Goal: Task Accomplishment & Management: Use online tool/utility

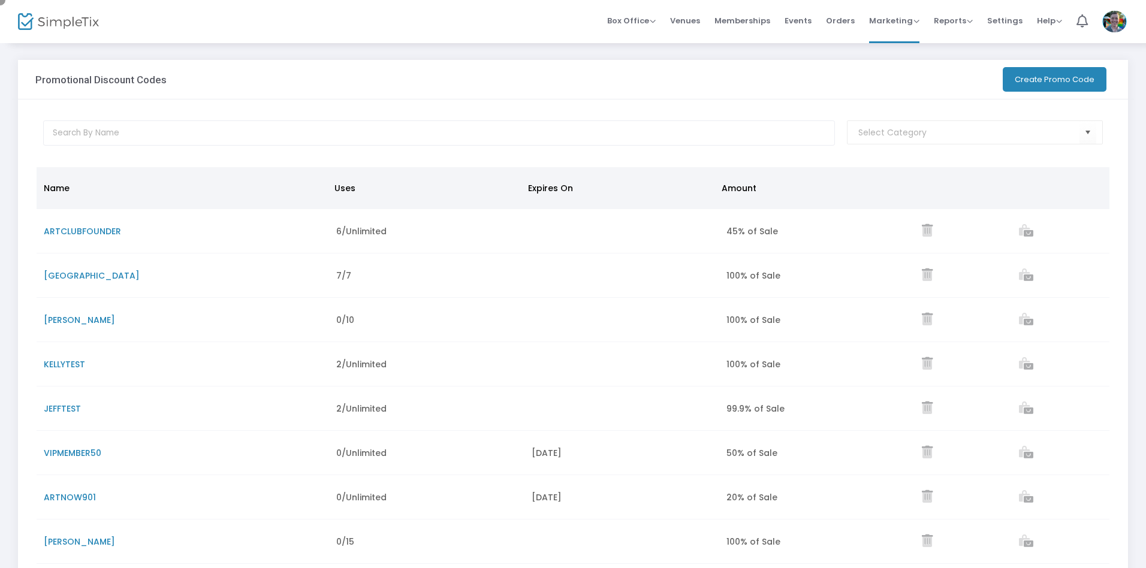
click at [1053, 79] on button "Create Promo Code" at bounding box center [1055, 79] width 104 height 25
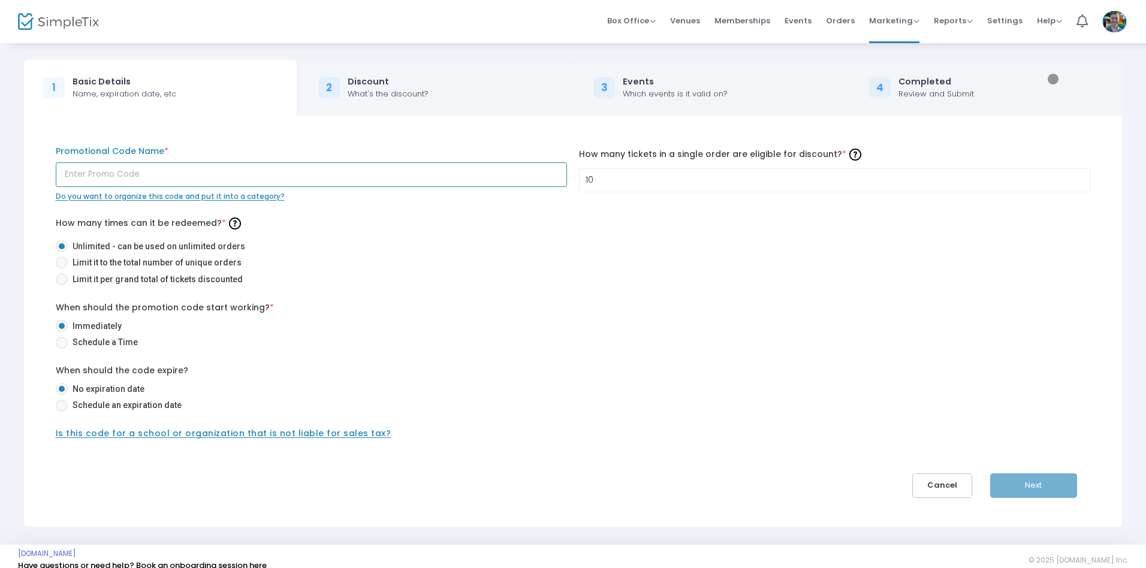
click at [311, 174] on input "text" at bounding box center [312, 174] width 512 height 25
type input "m4g40p"
click at [61, 279] on span at bounding box center [61, 279] width 0 height 0
click at [61, 285] on input "Limit it per grand total of tickets discounted" at bounding box center [61, 285] width 1 height 1
radio input "true"
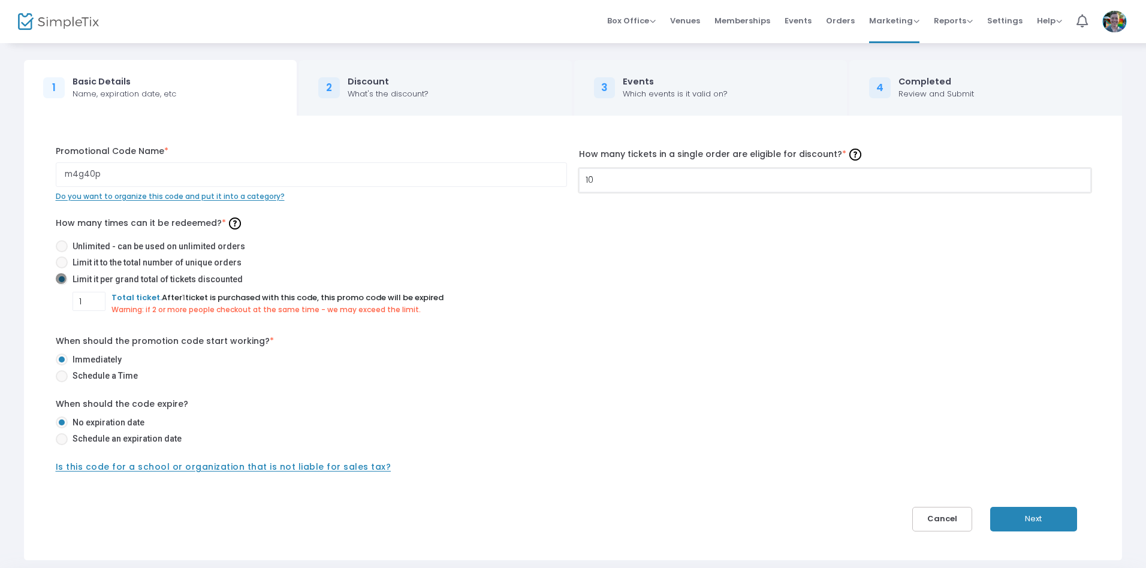
click at [834, 180] on input "10" at bounding box center [834, 180] width 511 height 23
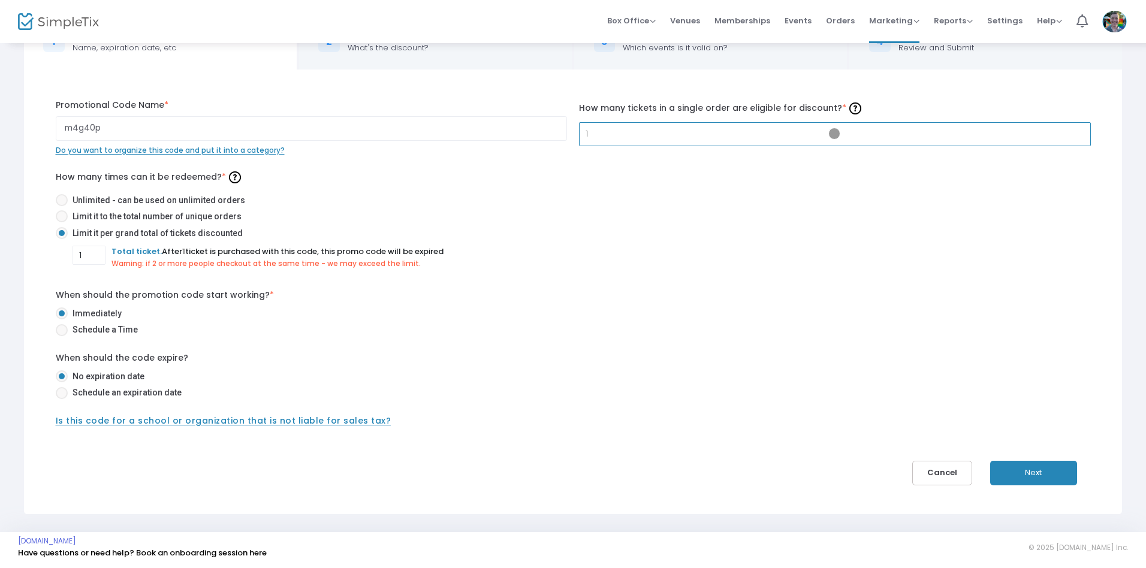
type input "1"
click at [61, 393] on span at bounding box center [61, 393] width 0 height 0
click at [61, 399] on input "Schedule an expiration date" at bounding box center [61, 399] width 1 height 1
radio input "true"
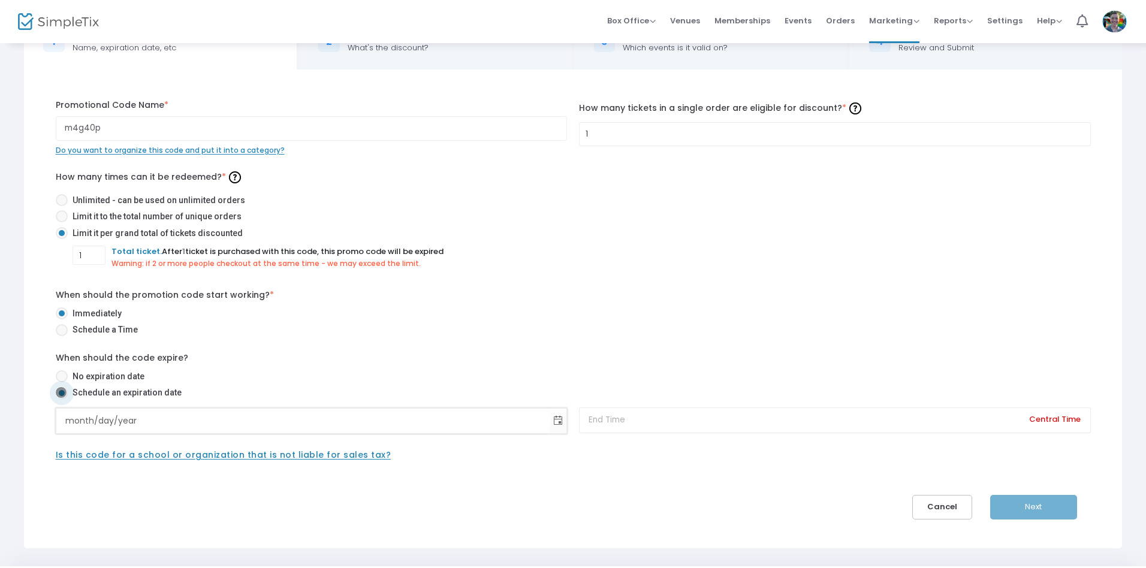
click at [303, 421] on input "month/day/year" at bounding box center [303, 421] width 494 height 25
type input "[DATE]"
click at [834, 420] on input at bounding box center [835, 420] width 512 height 26
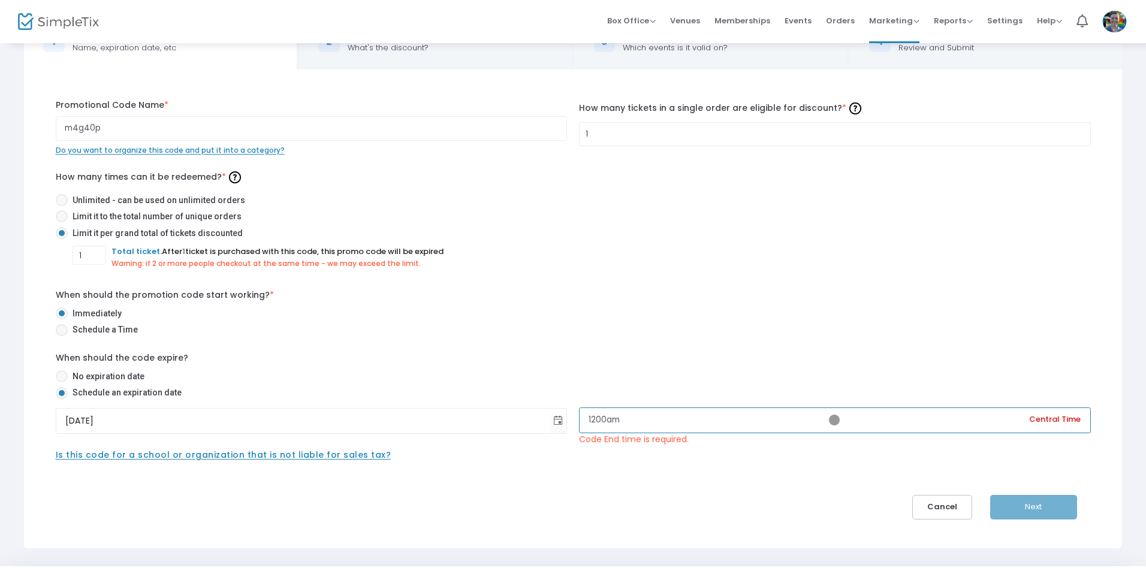
scroll to position [80, 0]
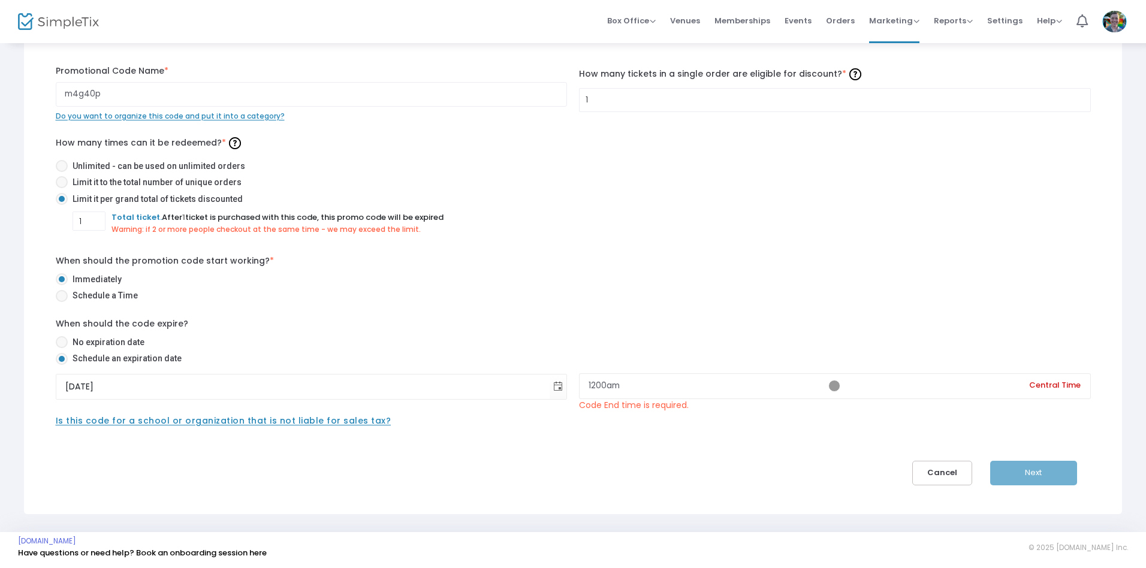
type input "12:00 AM"
click at [1033, 473] on div "Next" at bounding box center [1045, 473] width 110 height 25
click at [834, 99] on input "1" at bounding box center [834, 100] width 511 height 23
type input "5"
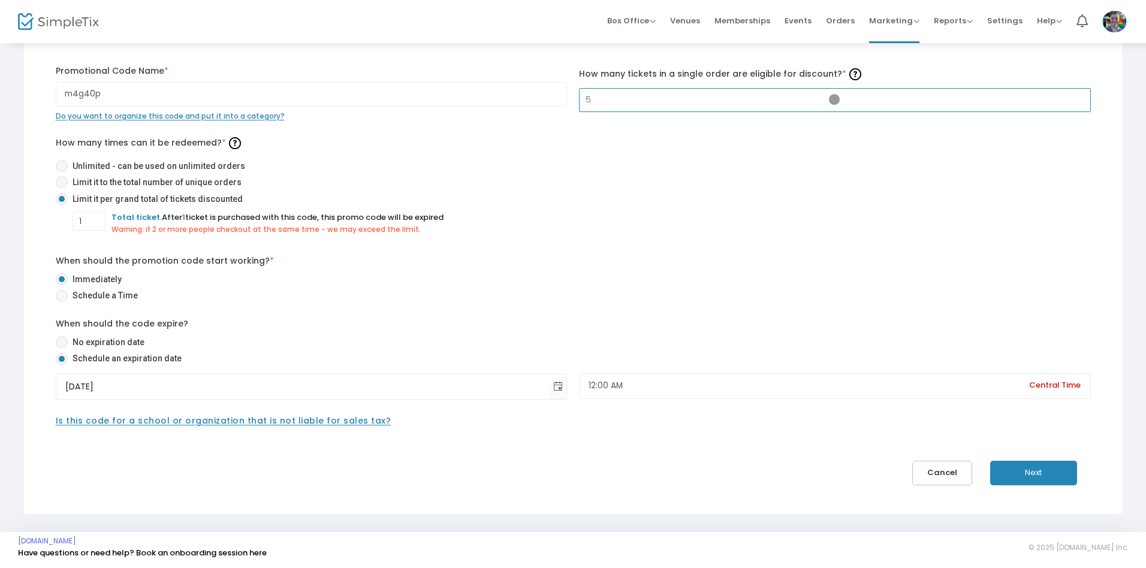
click at [1033, 473] on button "Next" at bounding box center [1033, 473] width 87 height 25
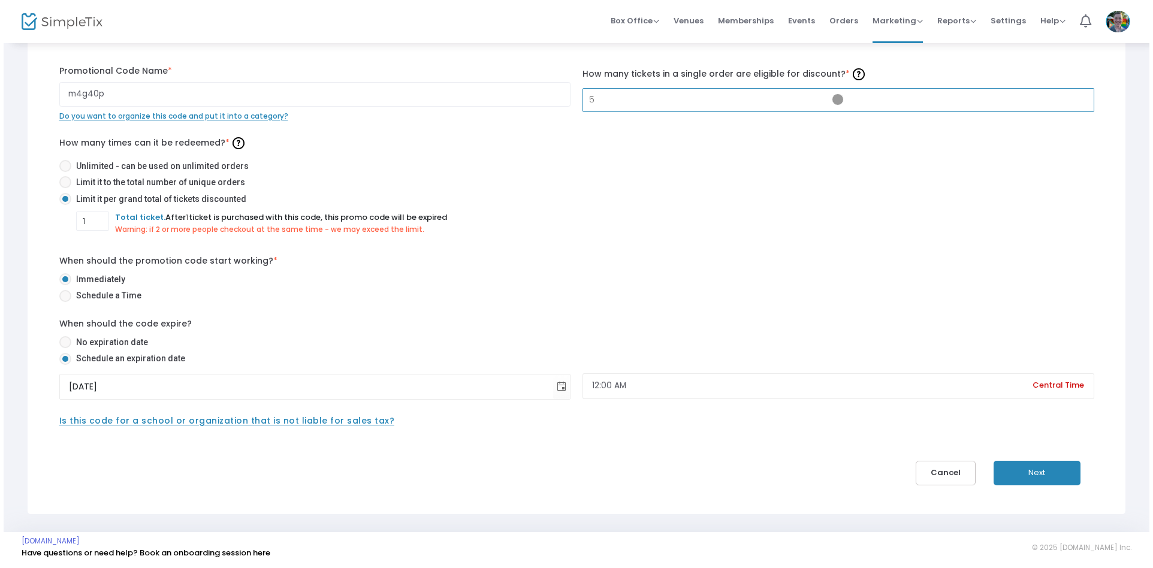
scroll to position [0, 0]
